Goal: Task Accomplishment & Management: Manage account settings

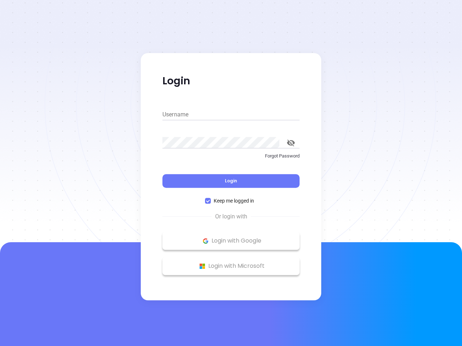
click at [231, 173] on div "Login" at bounding box center [230, 177] width 137 height 22
click at [231, 115] on input "Username" at bounding box center [230, 115] width 137 height 12
click at [291, 143] on icon "toggle password visibility" at bounding box center [291, 143] width 8 height 7
click at [231, 181] on span "Login" at bounding box center [231, 181] width 12 height 6
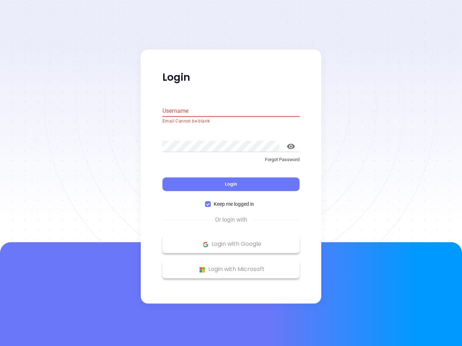
click at [231, 201] on span "Keep me logged in" at bounding box center [234, 205] width 46 height 8
click at [211, 202] on input "Keep me logged in" at bounding box center [208, 205] width 6 height 6
checkbox input "false"
click at [231, 241] on p "Login with Google" at bounding box center [231, 244] width 130 height 11
click at [231, 266] on p "Login with Microsoft" at bounding box center [231, 270] width 130 height 11
